Goal: Task Accomplishment & Management: Use online tool/utility

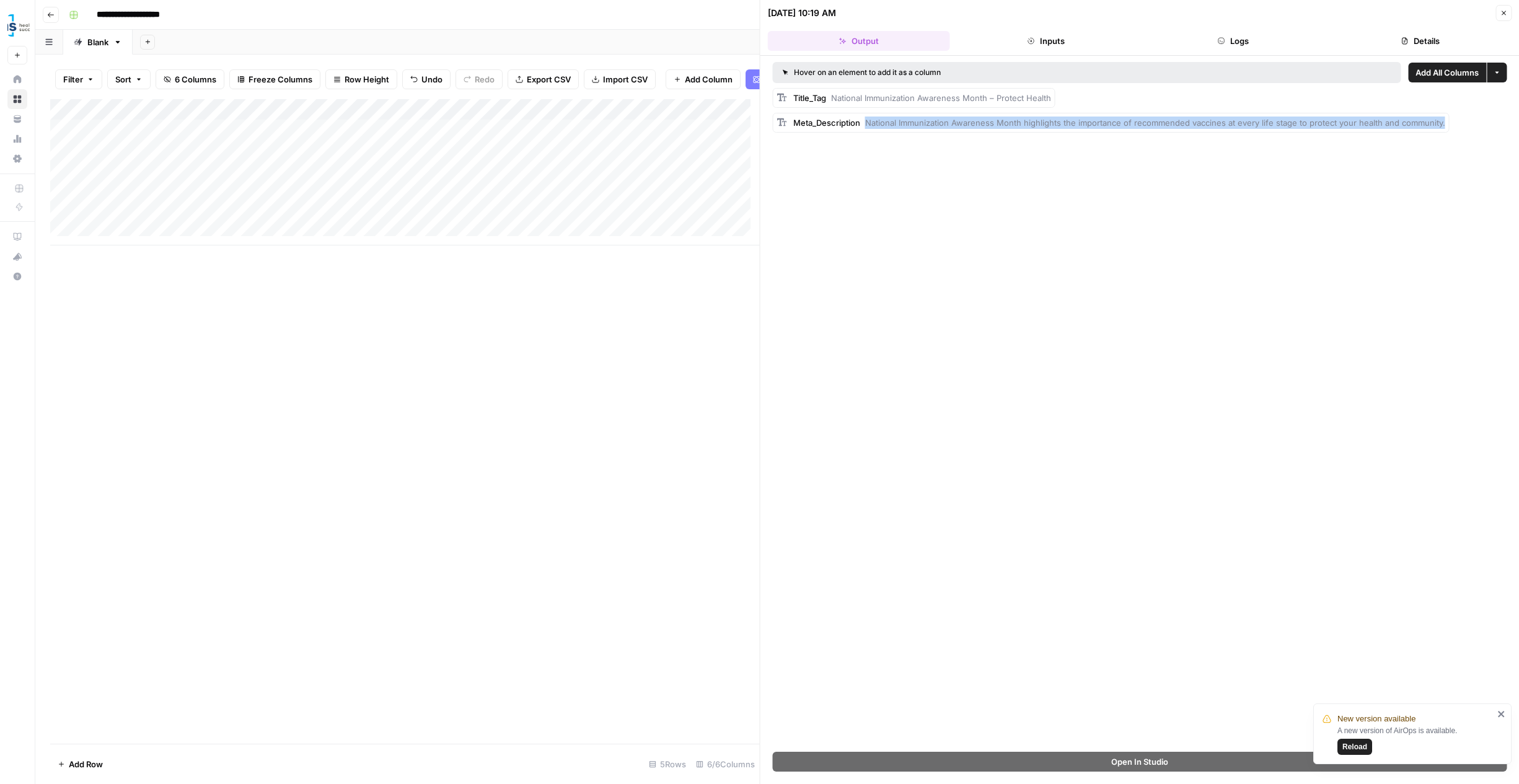
click at [1507, 10] on button "Close" at bounding box center [1503, 13] width 16 height 16
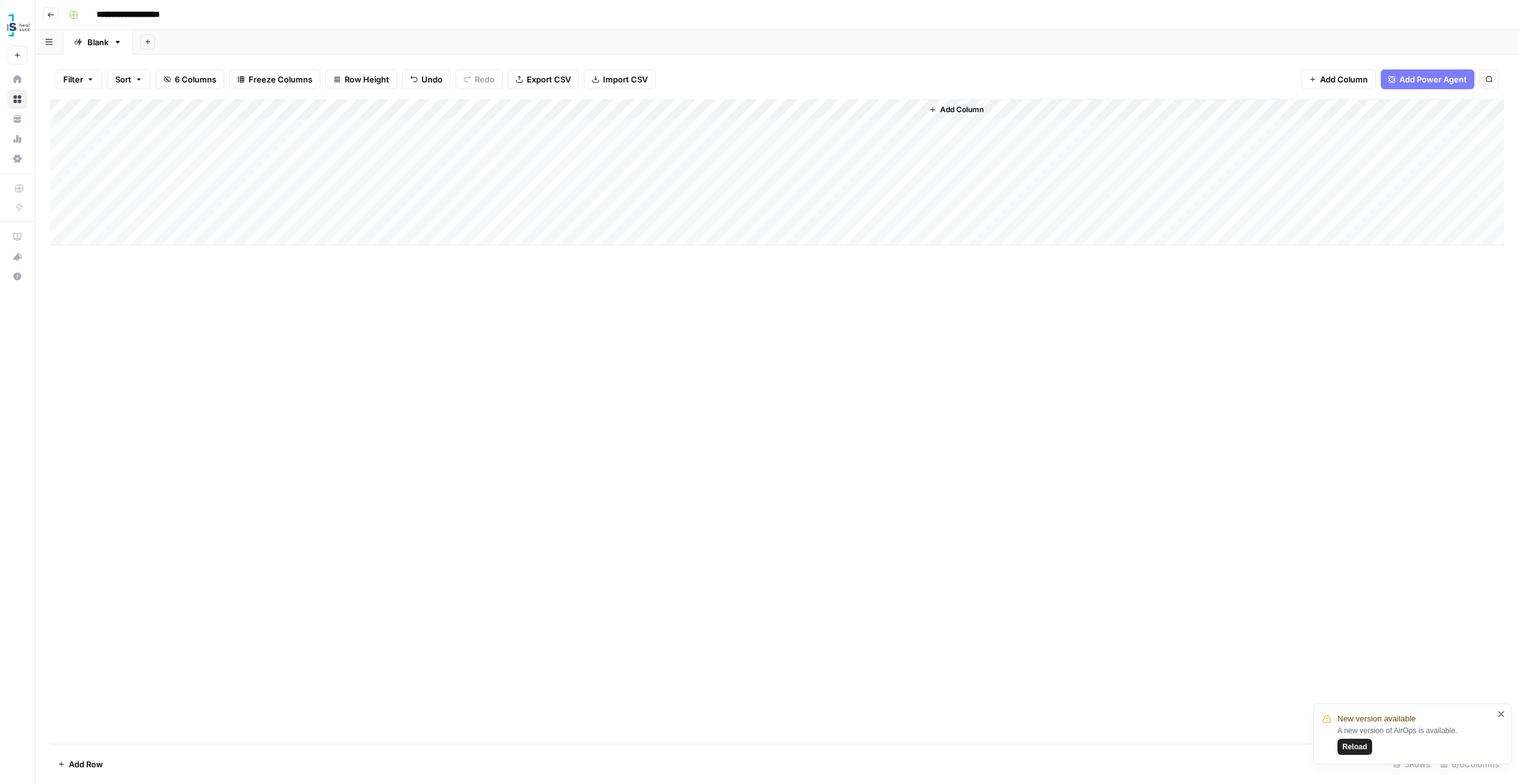
click at [637, 210] on div "Add Column" at bounding box center [778, 172] width 1454 height 146
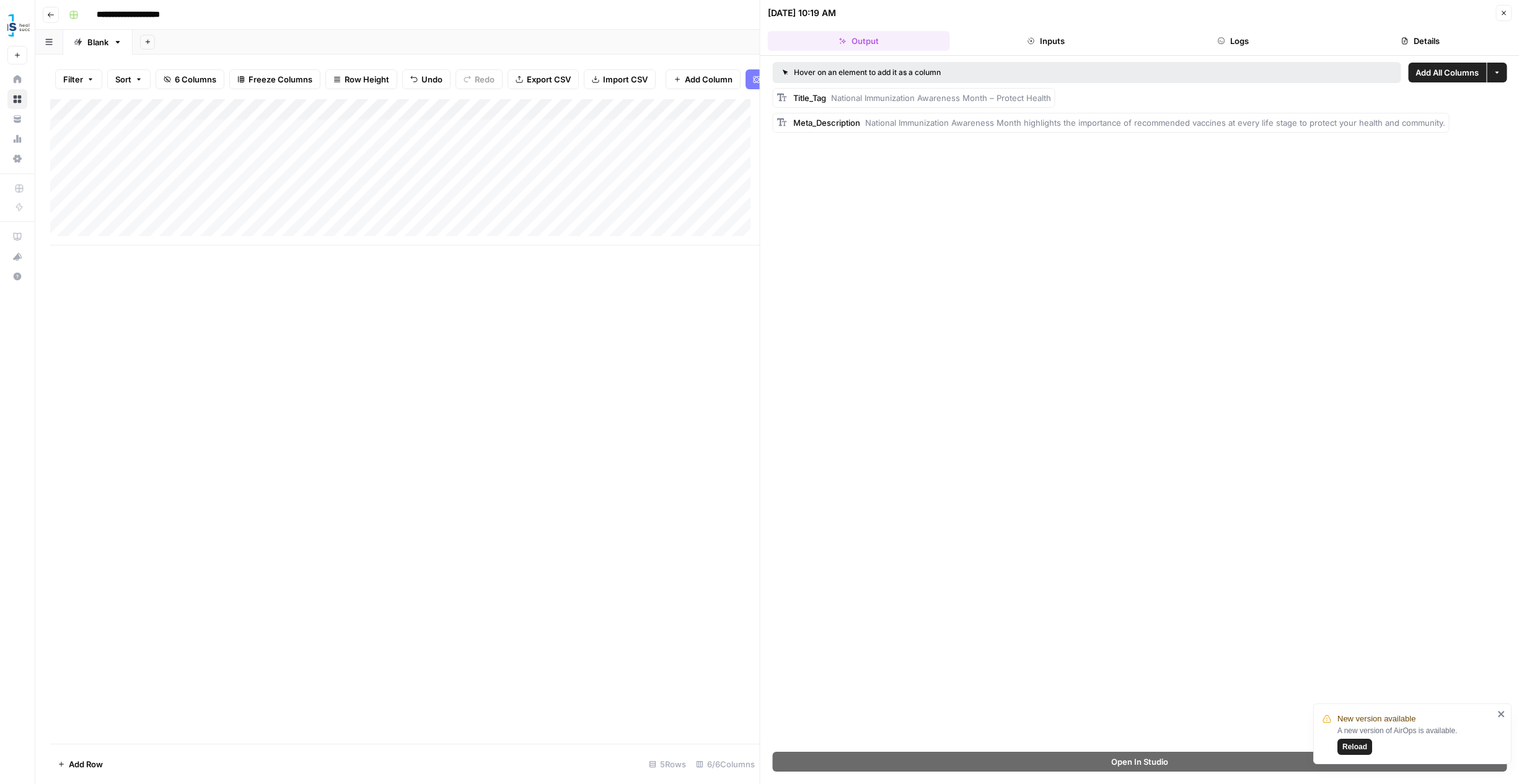
click at [1360, 749] on span "Reload" at bounding box center [1355, 746] width 24 height 11
click at [696, 439] on div "Add Column" at bounding box center [405, 422] width 709 height 644
click at [1502, 15] on icon "button" at bounding box center [1503, 13] width 8 height 8
